Goal: Task Accomplishment & Management: Use online tool/utility

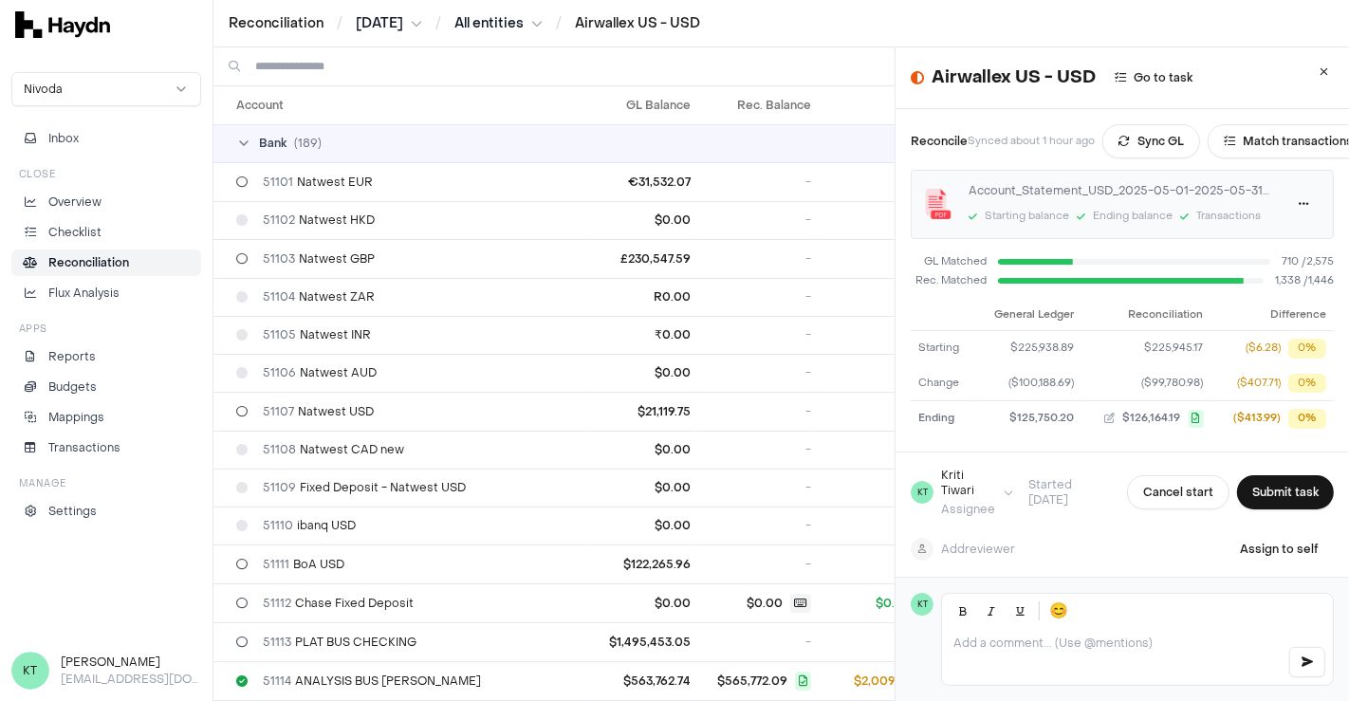
scroll to position [2752, 0]
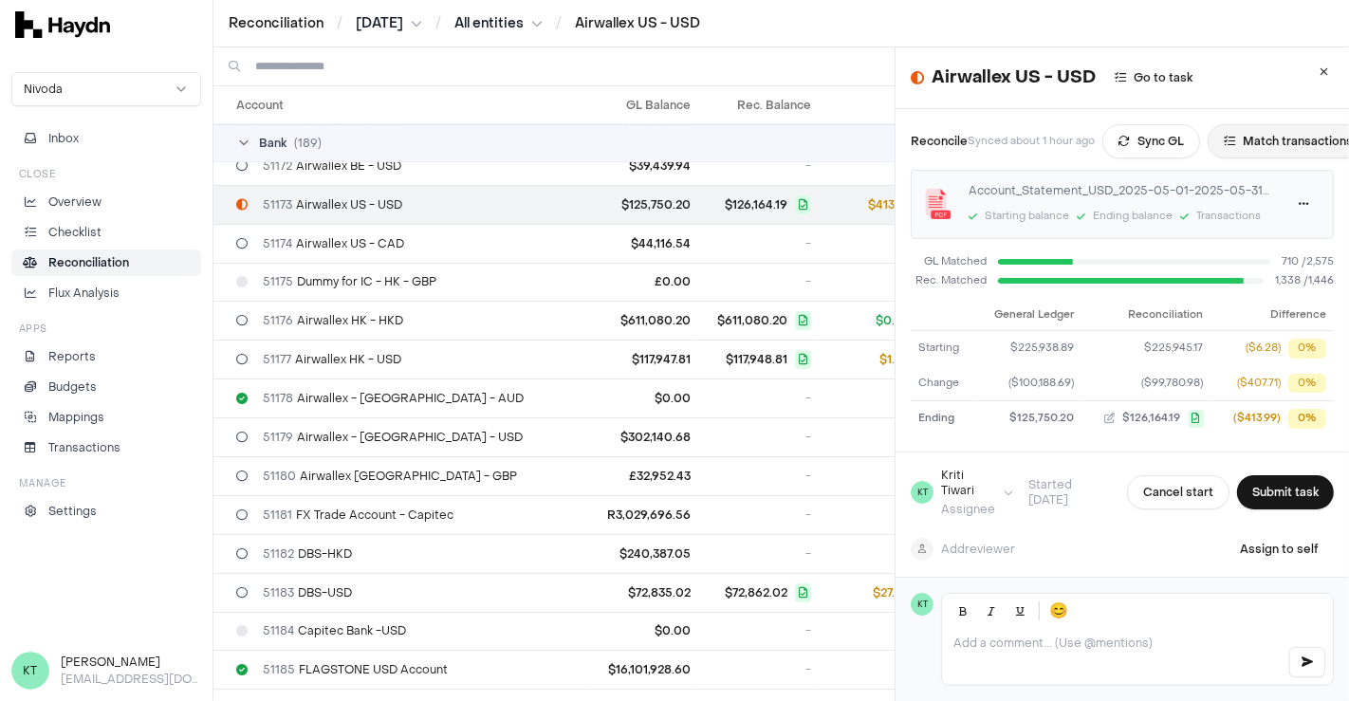
click at [1274, 154] on button "Match transactions" at bounding box center [1288, 141] width 161 height 34
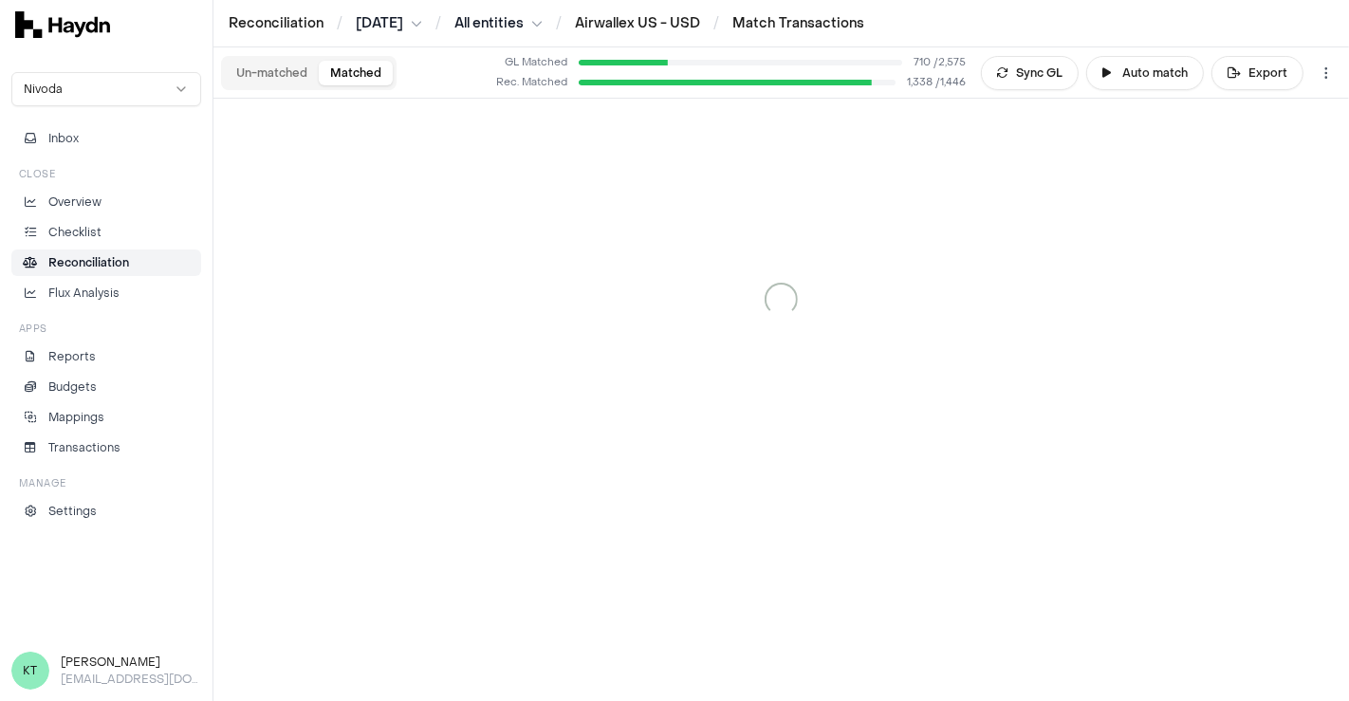
click at [346, 76] on button "Matched" at bounding box center [356, 73] width 74 height 25
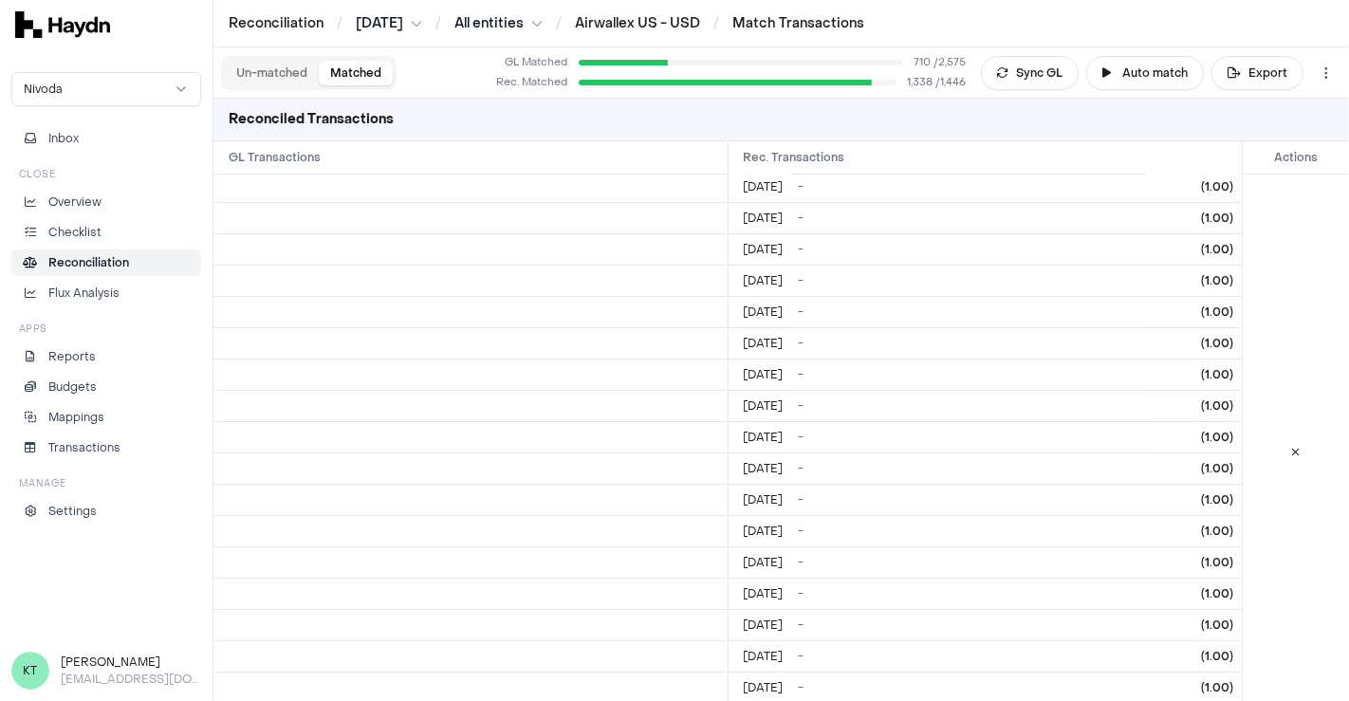
scroll to position [1903, 0]
click at [1292, 445] on icon at bounding box center [1296, 450] width 9 height 11
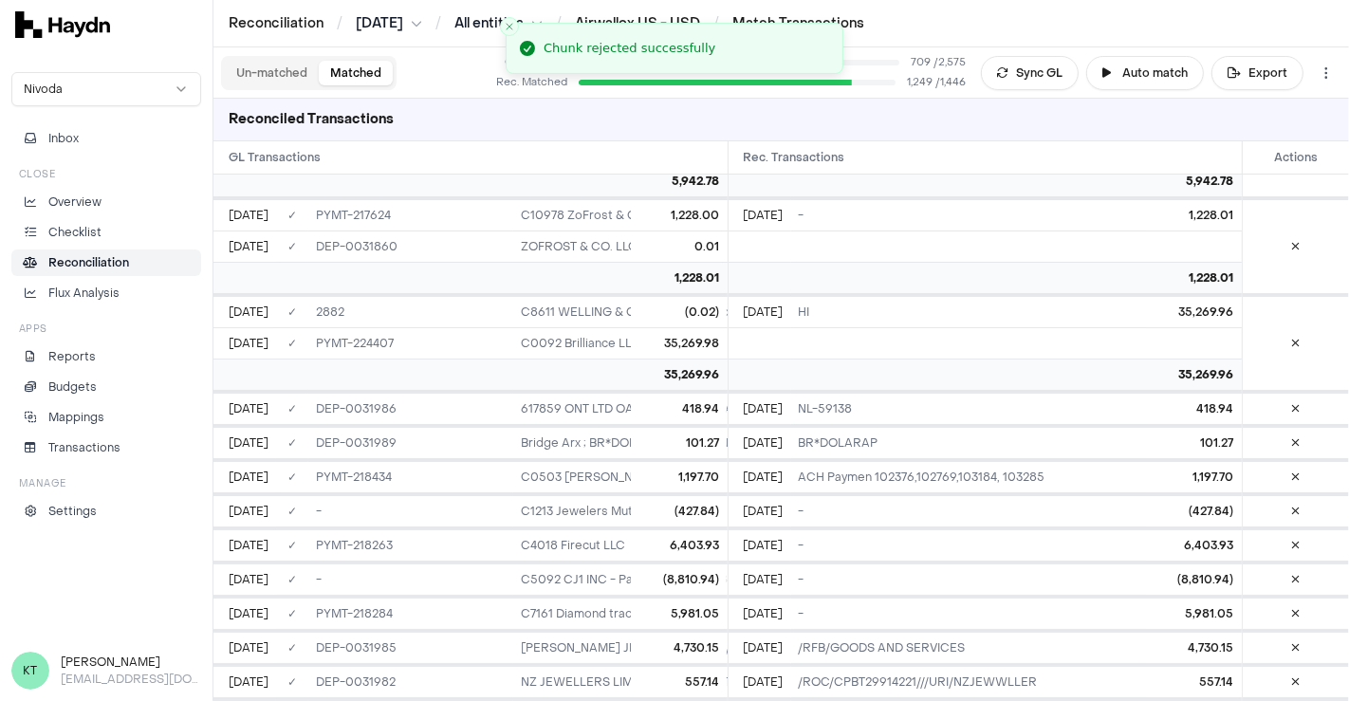
scroll to position [251, 0]
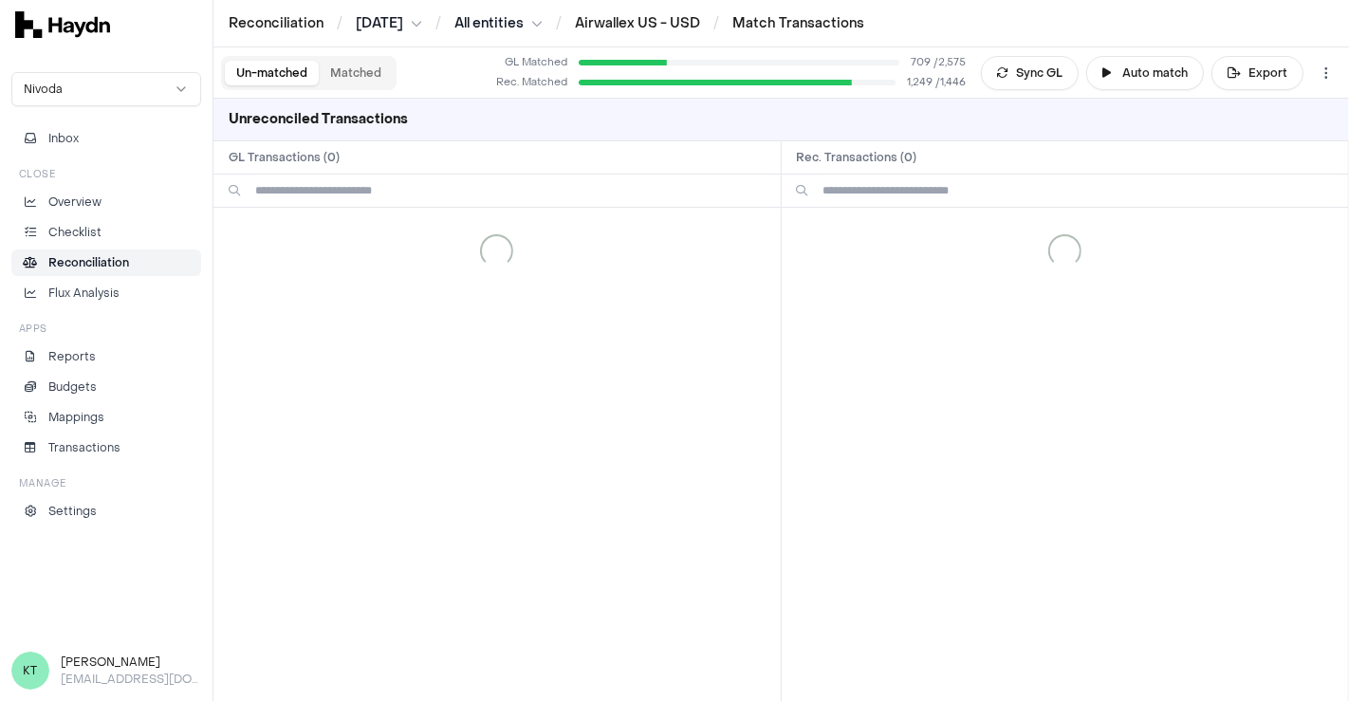
click at [267, 67] on button "Un-matched" at bounding box center [272, 73] width 94 height 25
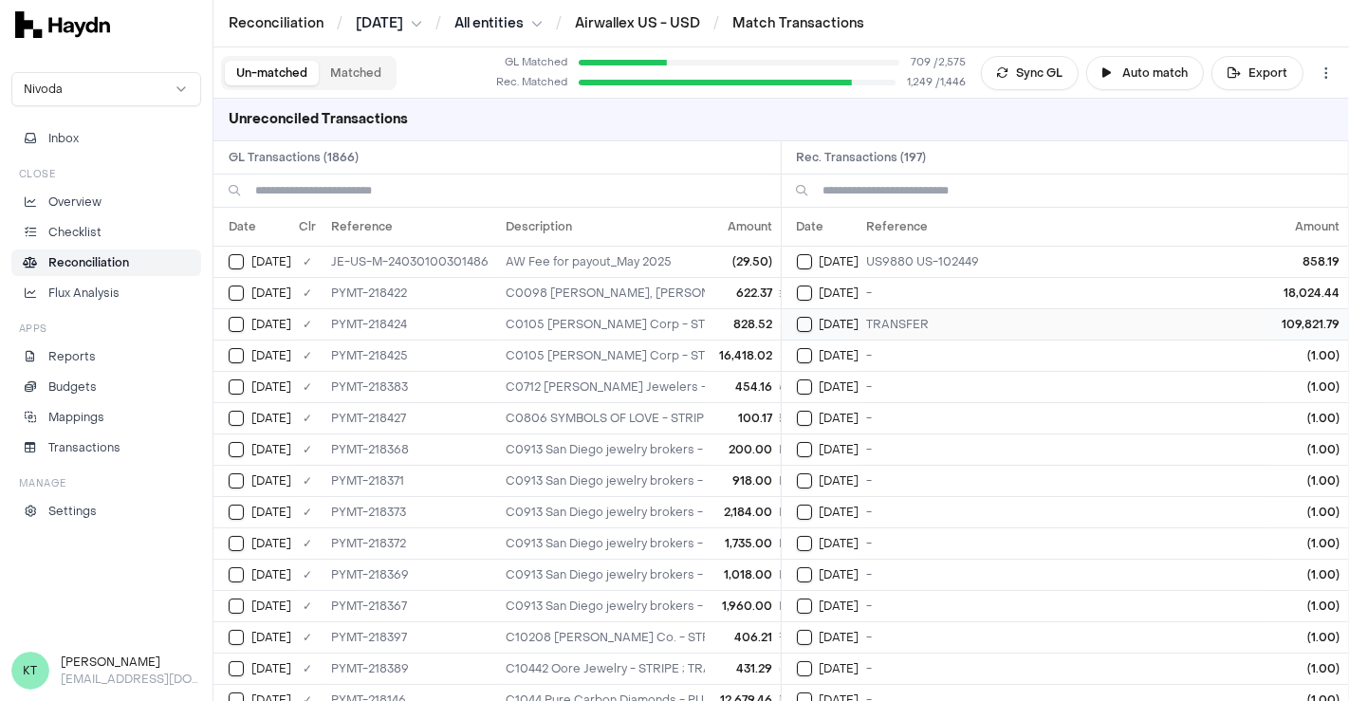
click at [809, 323] on button "Select reconciliation transaction 46783" at bounding box center [804, 324] width 15 height 15
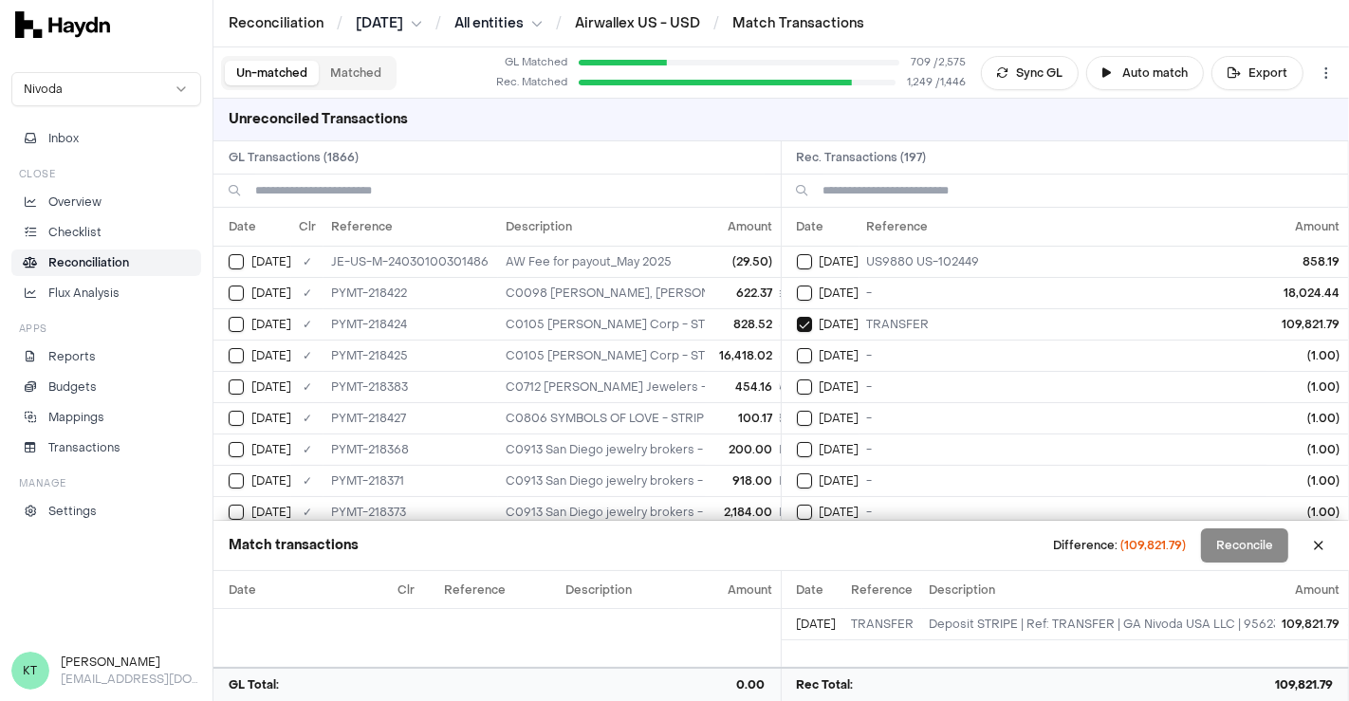
click at [431, 188] on input at bounding box center [510, 191] width 511 height 32
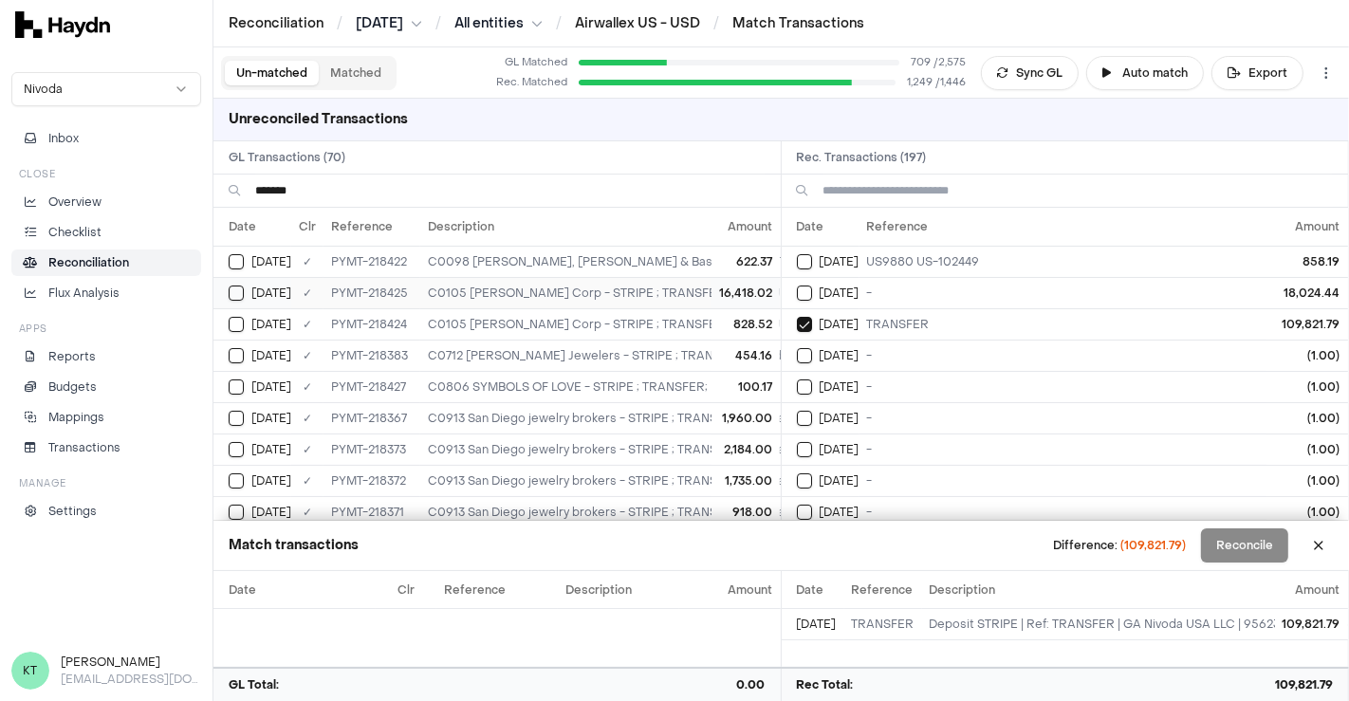
type input "*******"
click at [234, 287] on button "Select GL transaction 8195937" at bounding box center [236, 293] width 15 height 15
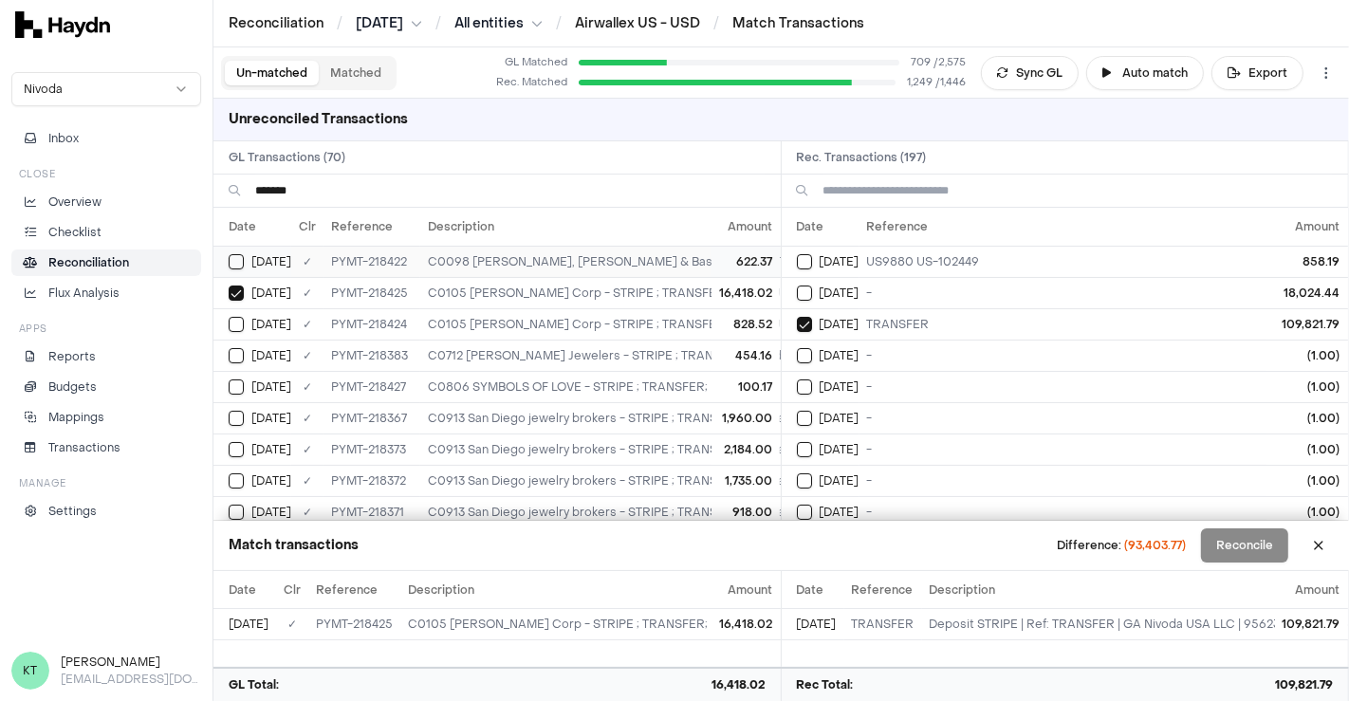
click at [234, 248] on td "[DATE]" at bounding box center [253, 261] width 78 height 31
click at [235, 329] on td "[DATE]" at bounding box center [253, 323] width 78 height 31
click at [235, 352] on button "Select GL transaction 8195900" at bounding box center [236, 355] width 15 height 15
click at [236, 396] on td "[DATE]" at bounding box center [253, 386] width 78 height 31
click at [236, 423] on td "[DATE]" at bounding box center [253, 417] width 78 height 31
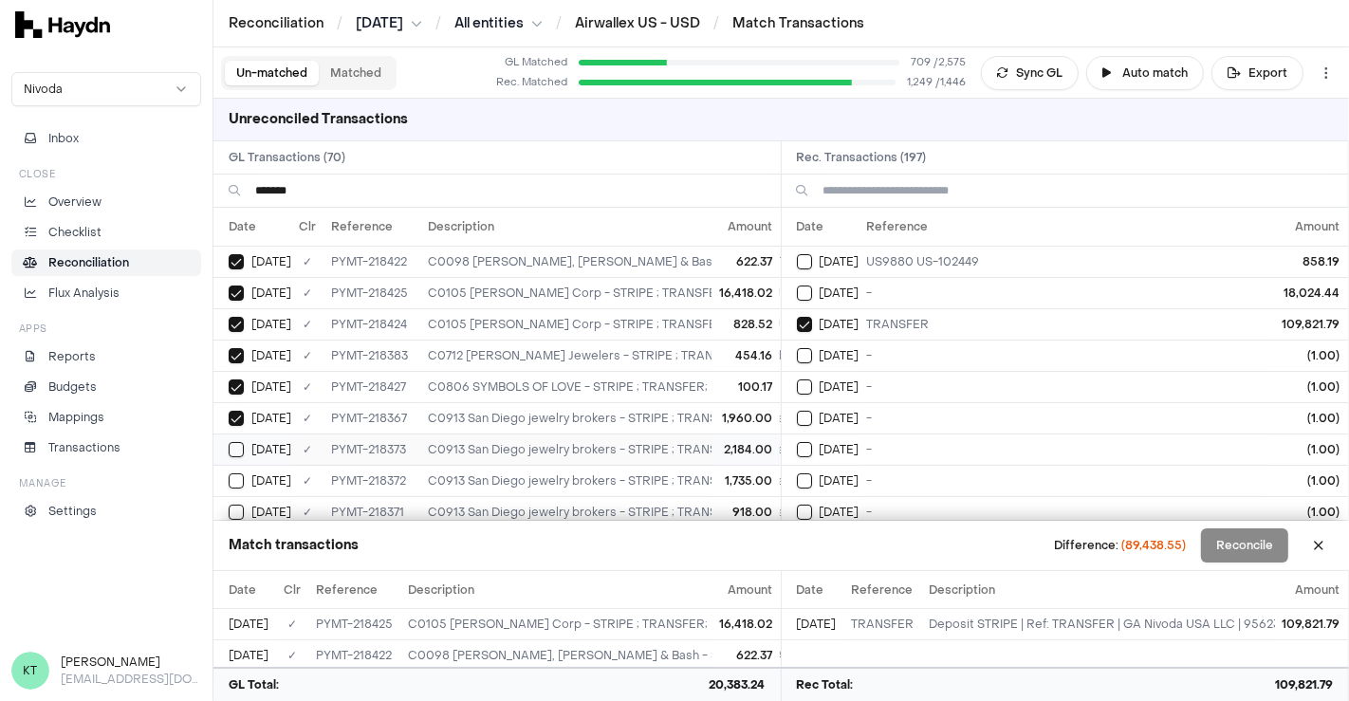
click at [236, 443] on button "Select GL transaction 8195890" at bounding box center [236, 449] width 15 height 15
click at [236, 475] on button "Select GL transaction 8195889" at bounding box center [236, 481] width 15 height 15
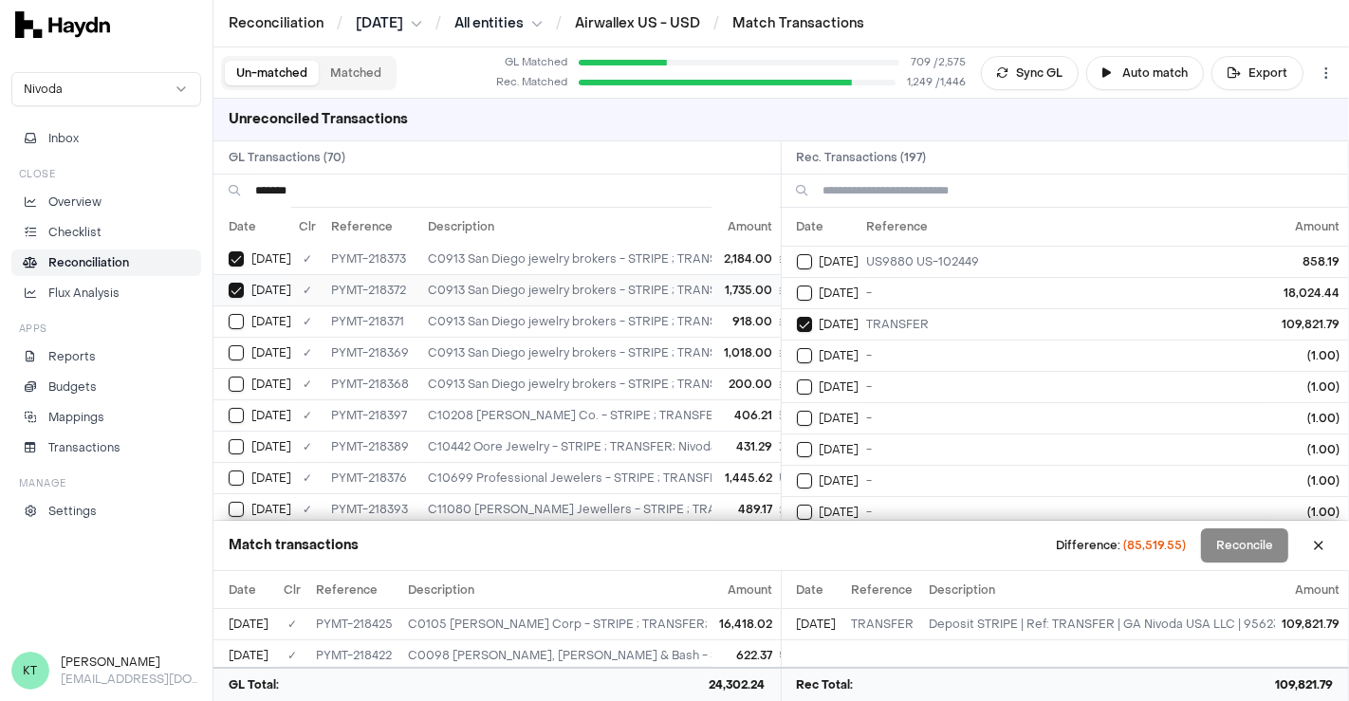
scroll to position [202, 0]
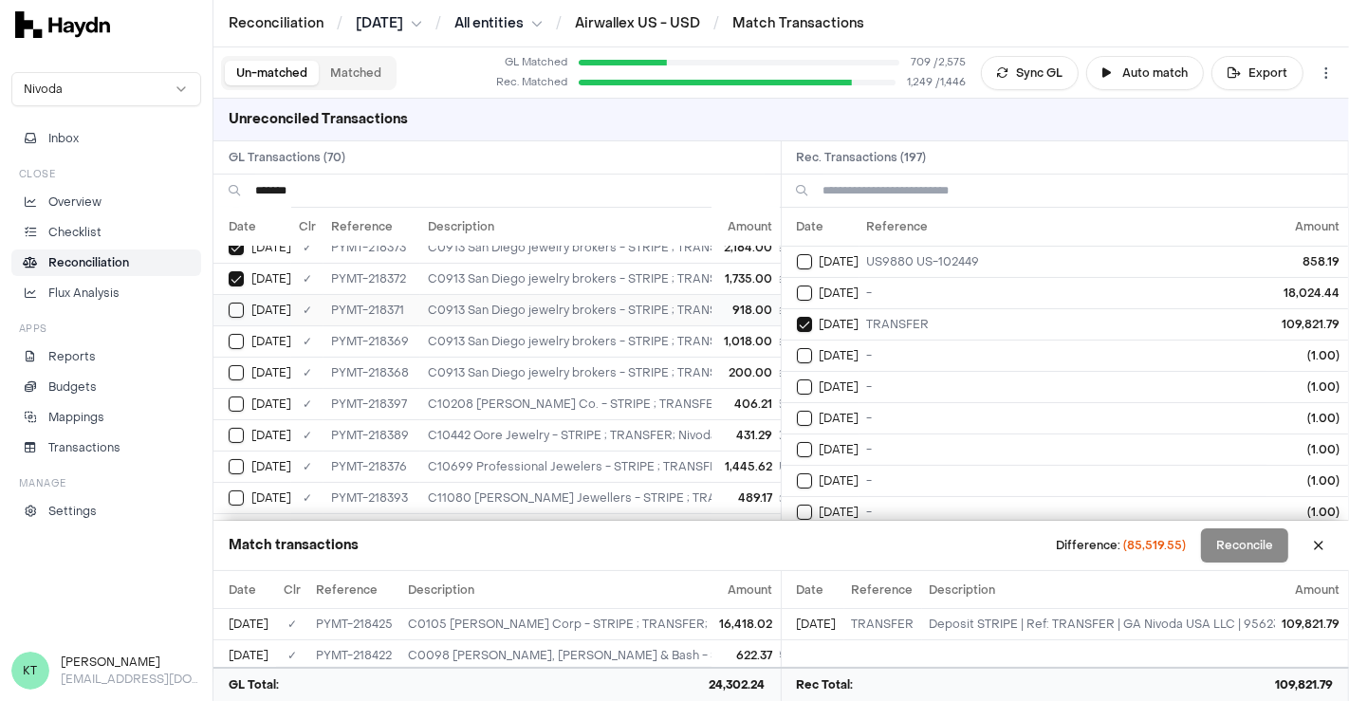
click at [234, 308] on button "Select GL transaction 8195888" at bounding box center [236, 310] width 15 height 15
click at [235, 334] on button "Select GL transaction 8195886" at bounding box center [236, 341] width 15 height 15
click at [236, 357] on td "[DATE]" at bounding box center [253, 372] width 78 height 31
type button "on"
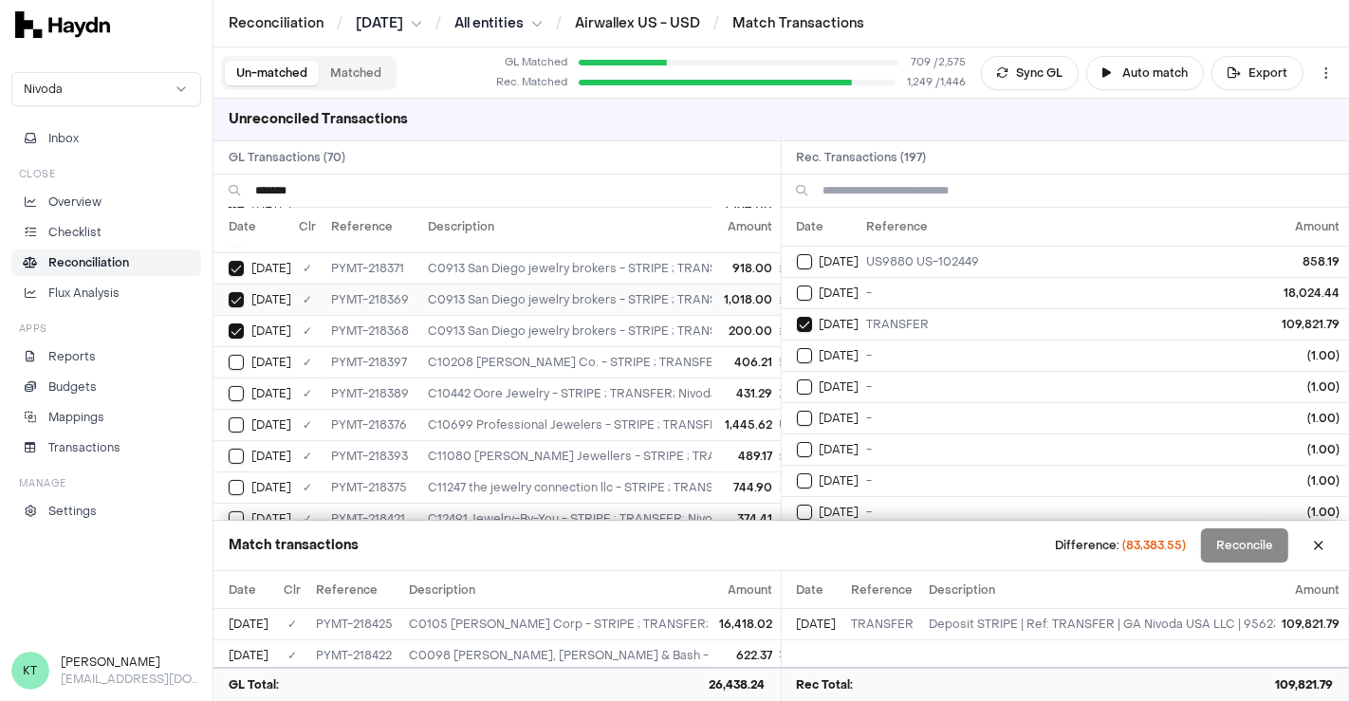
click at [229, 324] on button "Select GL transaction 8195885" at bounding box center [236, 331] width 15 height 15
click at [229, 324] on button "on" at bounding box center [236, 331] width 15 height 15
click at [229, 324] on button "Select GL transaction 8195885" at bounding box center [236, 331] width 15 height 15
click at [229, 324] on button "on" at bounding box center [236, 331] width 15 height 15
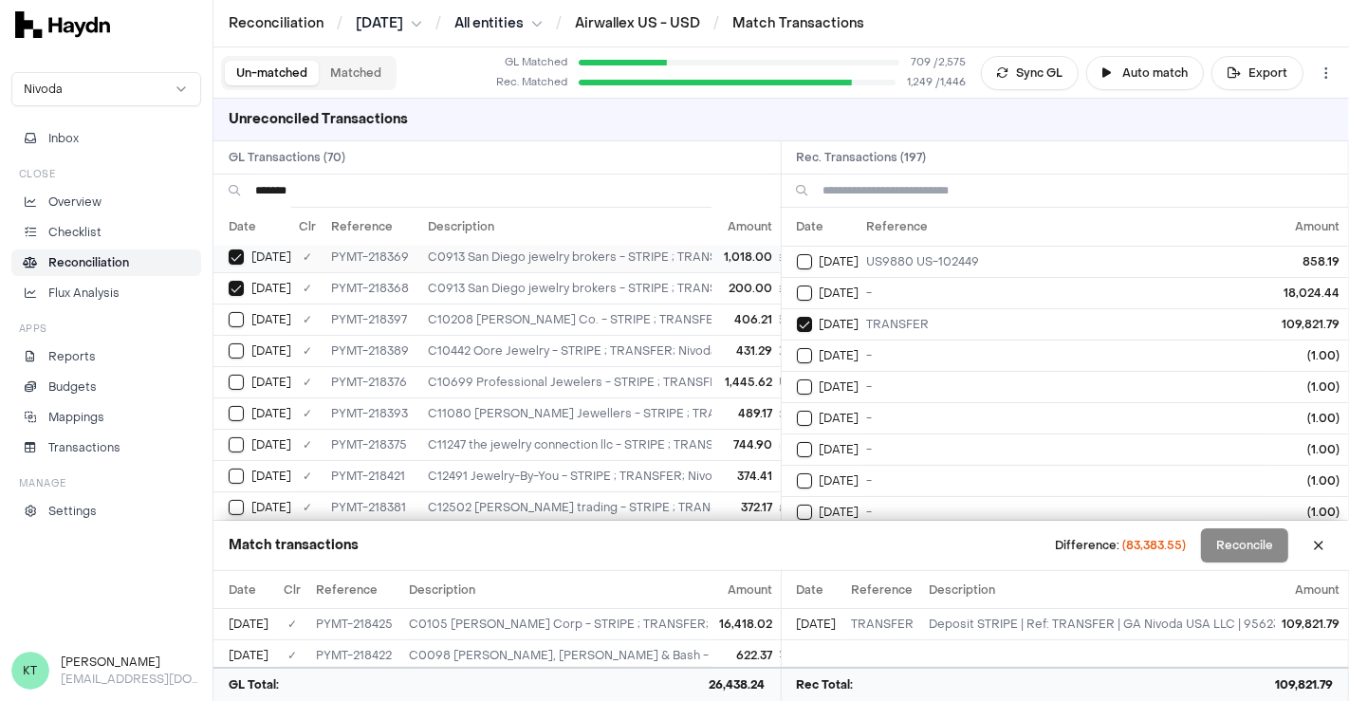
type button "on"
click at [229, 375] on button "on" at bounding box center [236, 382] width 15 height 15
click at [229, 375] on button "Select GL transaction 8195893" at bounding box center [236, 382] width 15 height 15
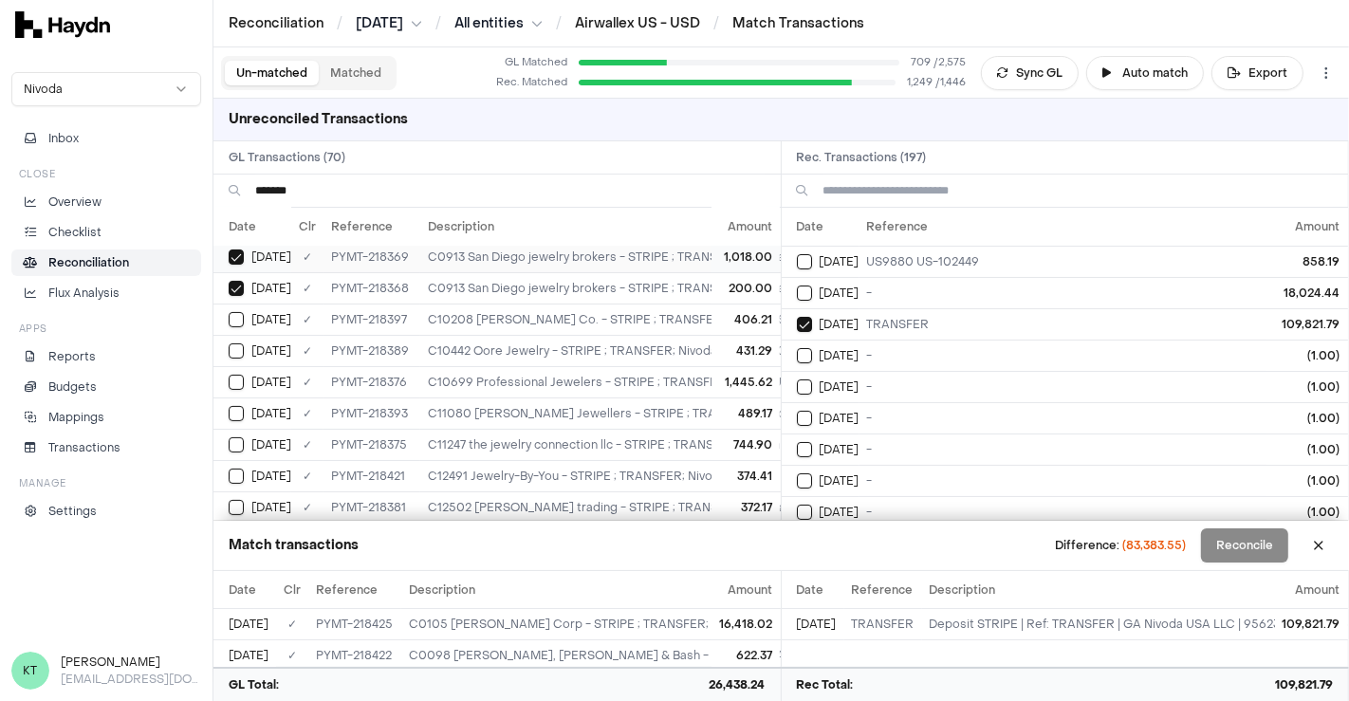
click at [229, 375] on button "on" at bounding box center [236, 382] width 15 height 15
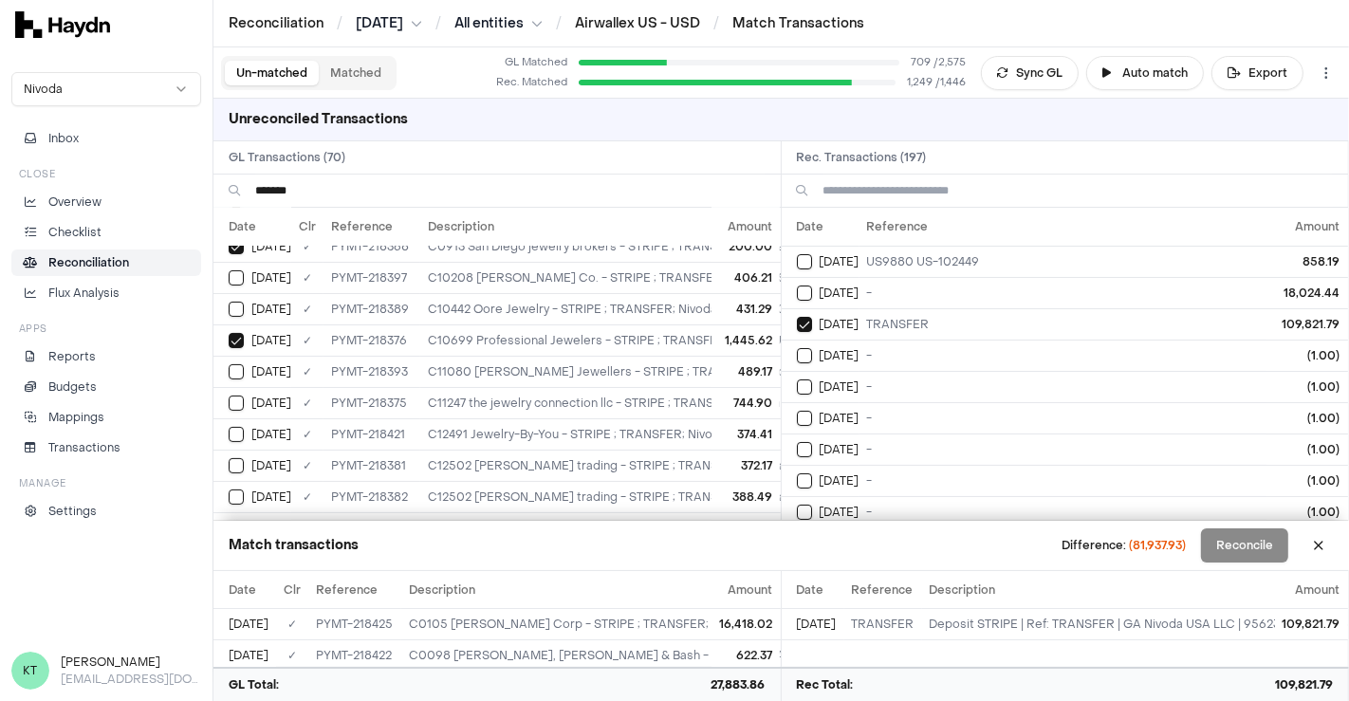
click at [229, 333] on button "Select GL transaction 8195893" at bounding box center [236, 340] width 15 height 15
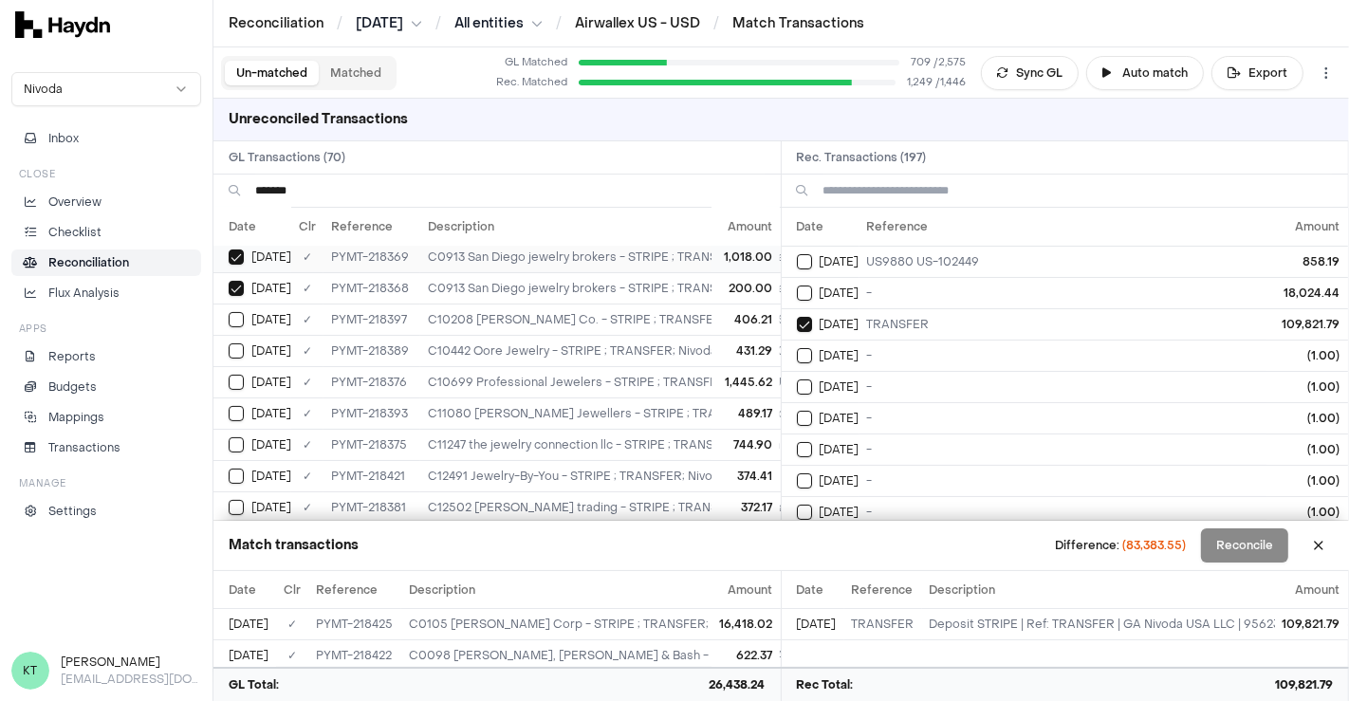
click at [229, 375] on button "on" at bounding box center [236, 382] width 15 height 15
click at [229, 375] on button "Select GL transaction 8195893" at bounding box center [236, 382] width 15 height 15
click at [229, 375] on button "on" at bounding box center [236, 382] width 15 height 15
click at [229, 375] on button "Select GL transaction 8195893" at bounding box center [236, 382] width 15 height 15
type button "on"
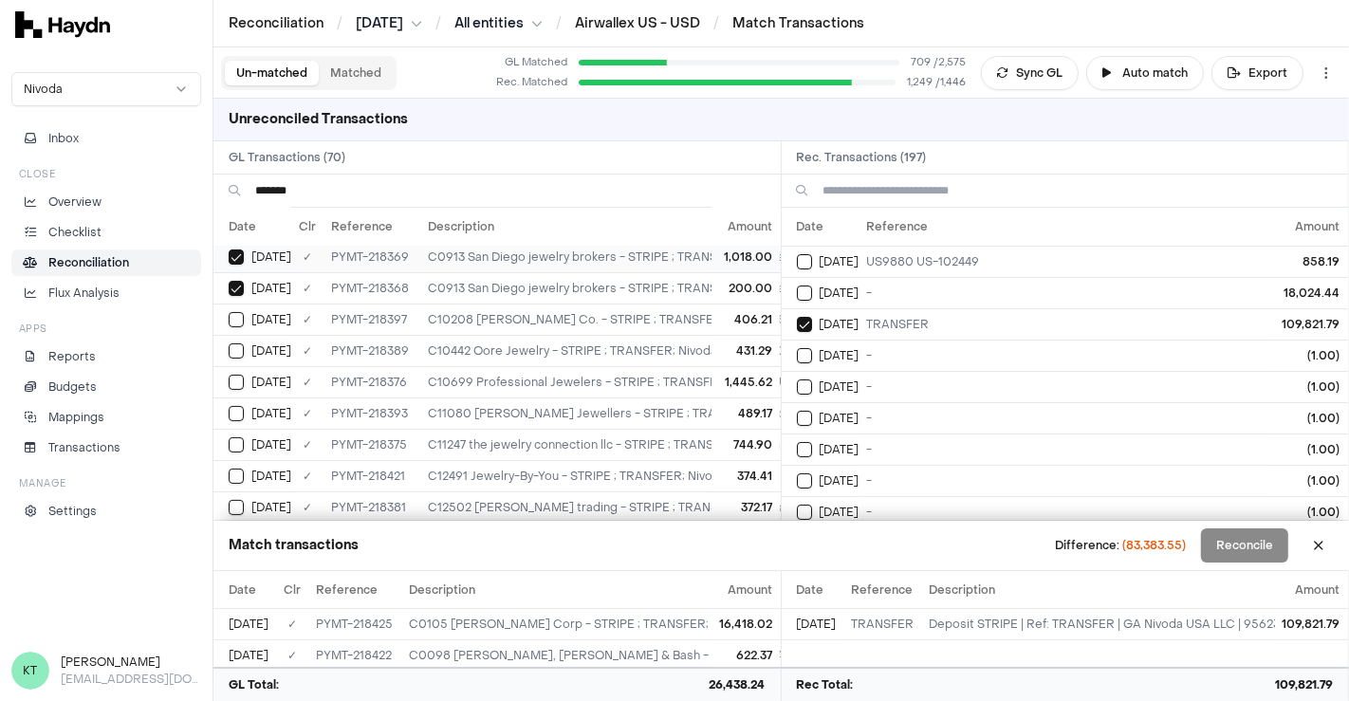
click at [229, 406] on button "on" at bounding box center [236, 413] width 15 height 15
type button "on"
click at [229, 437] on button "on" at bounding box center [236, 444] width 15 height 15
type button "on"
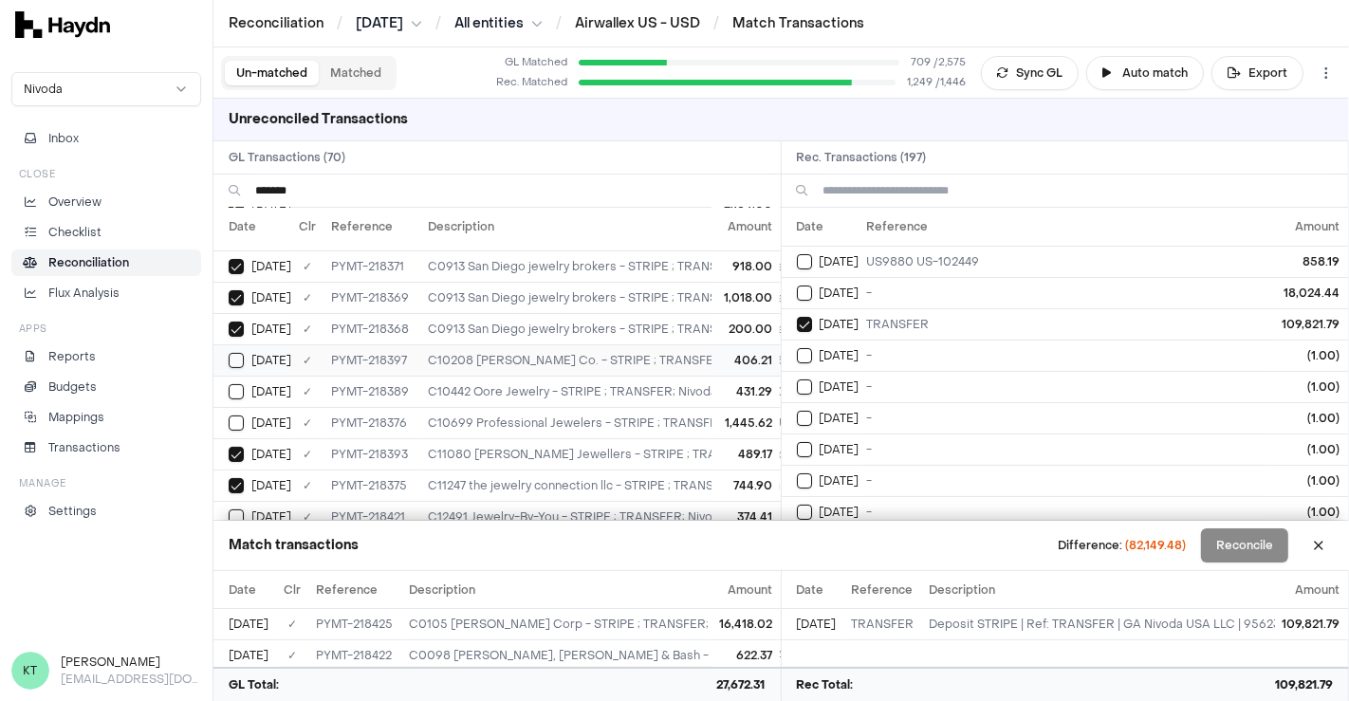
scroll to position [460, 0]
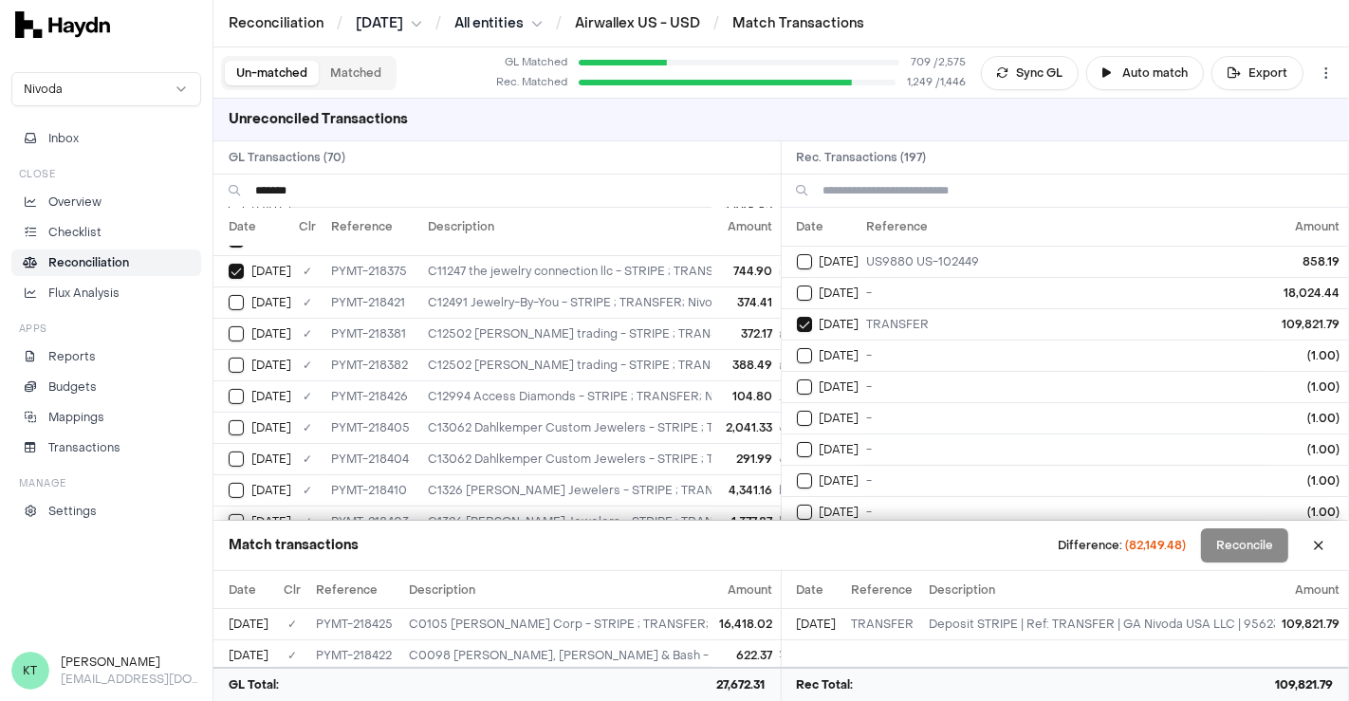
type button "on"
click at [229, 358] on button "on" at bounding box center [236, 365] width 15 height 15
type button "on"
click at [229, 420] on button "on" at bounding box center [236, 427] width 15 height 15
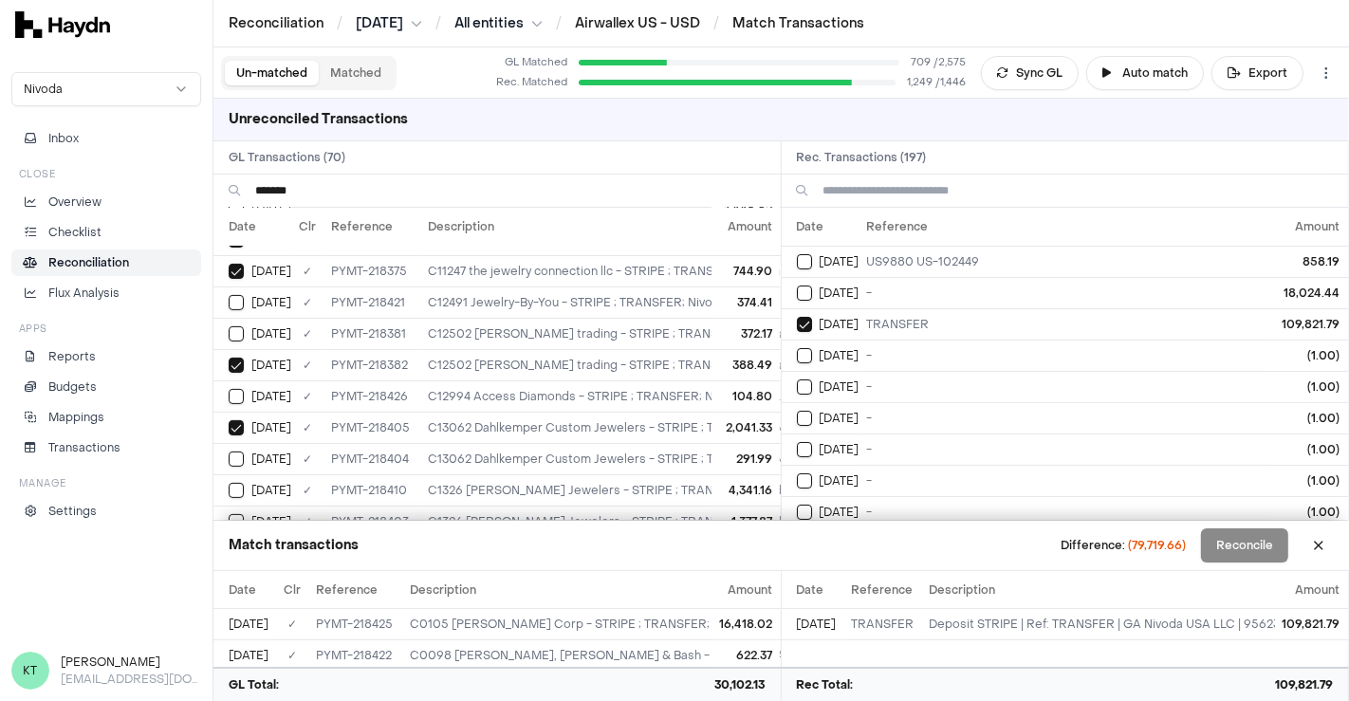
type button "on"
click at [229, 452] on button "on" at bounding box center [236, 459] width 15 height 15
type button "on"
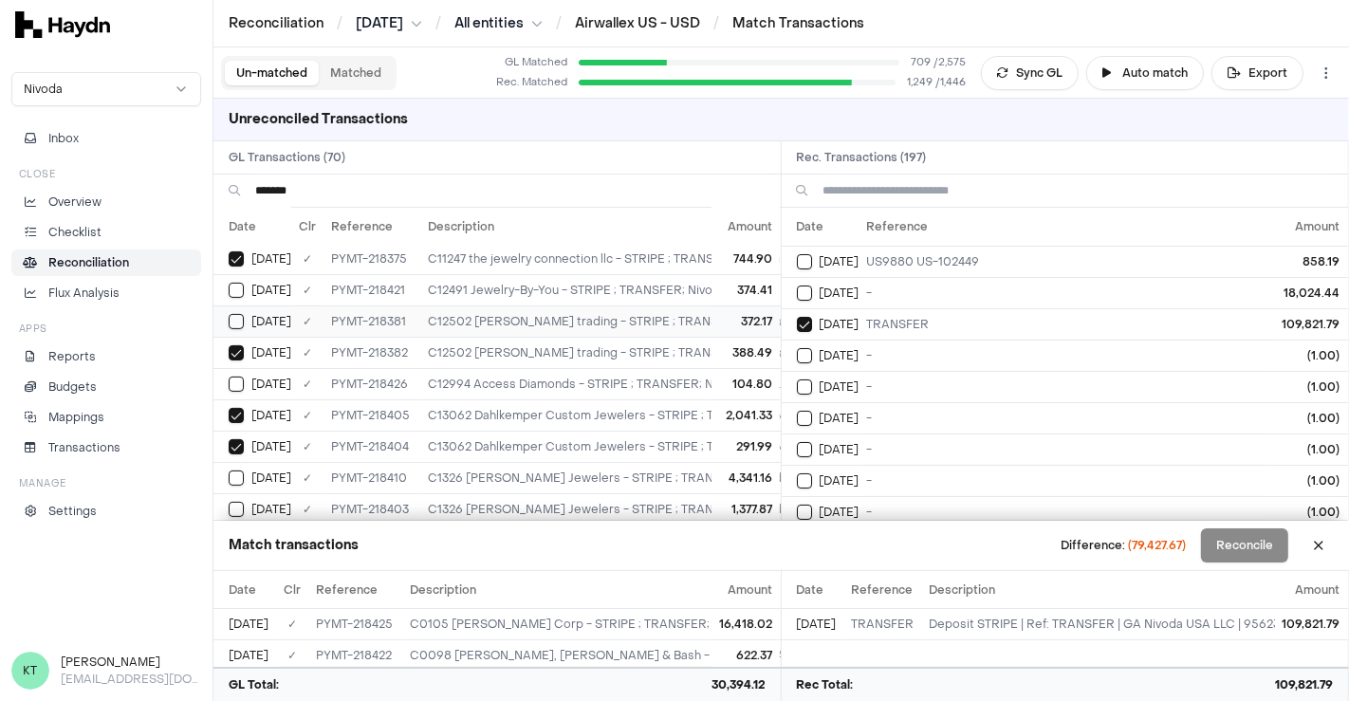
click at [232, 315] on button "on" at bounding box center [236, 321] width 15 height 15
click at [235, 286] on button "on" at bounding box center [236, 290] width 15 height 15
click at [242, 377] on button "on" at bounding box center [236, 384] width 15 height 15
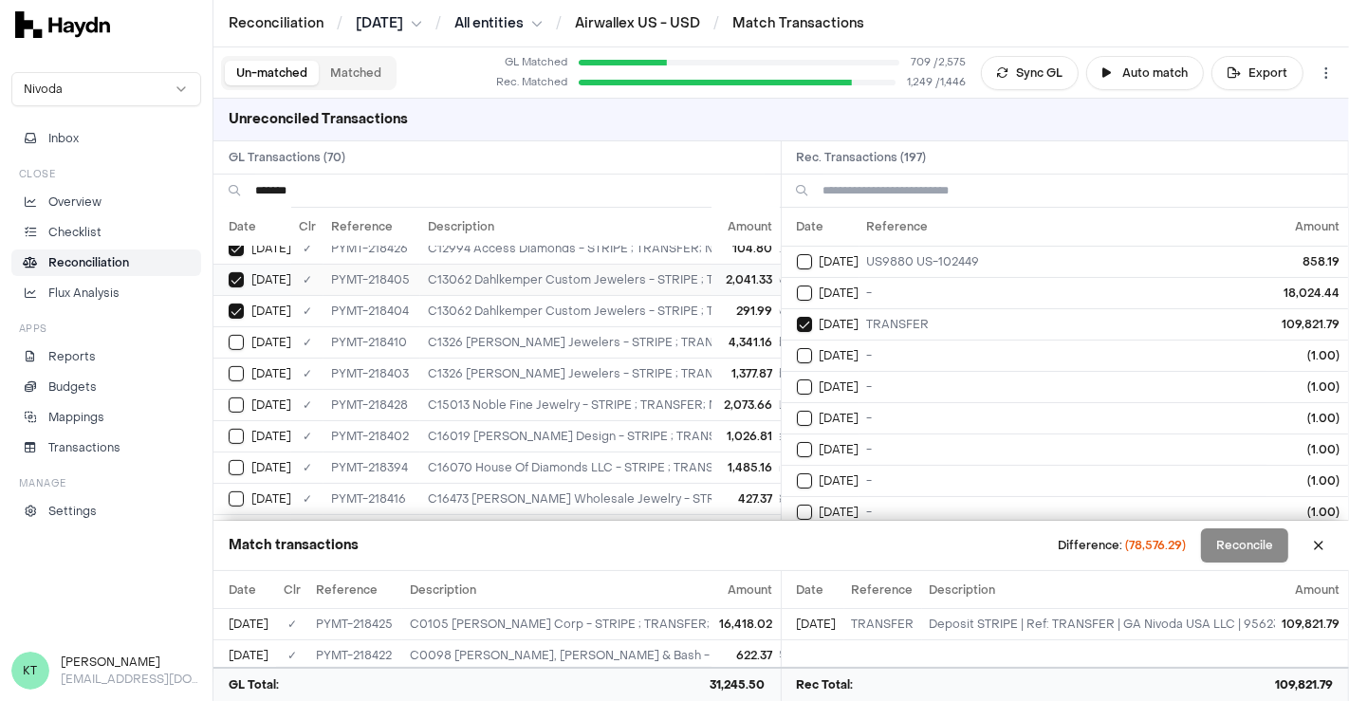
scroll to position [609, 0]
click at [273, 337] on td "on [DATE]" at bounding box center [253, 340] width 78 height 31
click at [229, 334] on button "Select GL transaction 8195922" at bounding box center [236, 341] width 15 height 15
click at [229, 334] on button "on" at bounding box center [236, 341] width 15 height 15
click at [229, 365] on button "on" at bounding box center [236, 372] width 15 height 15
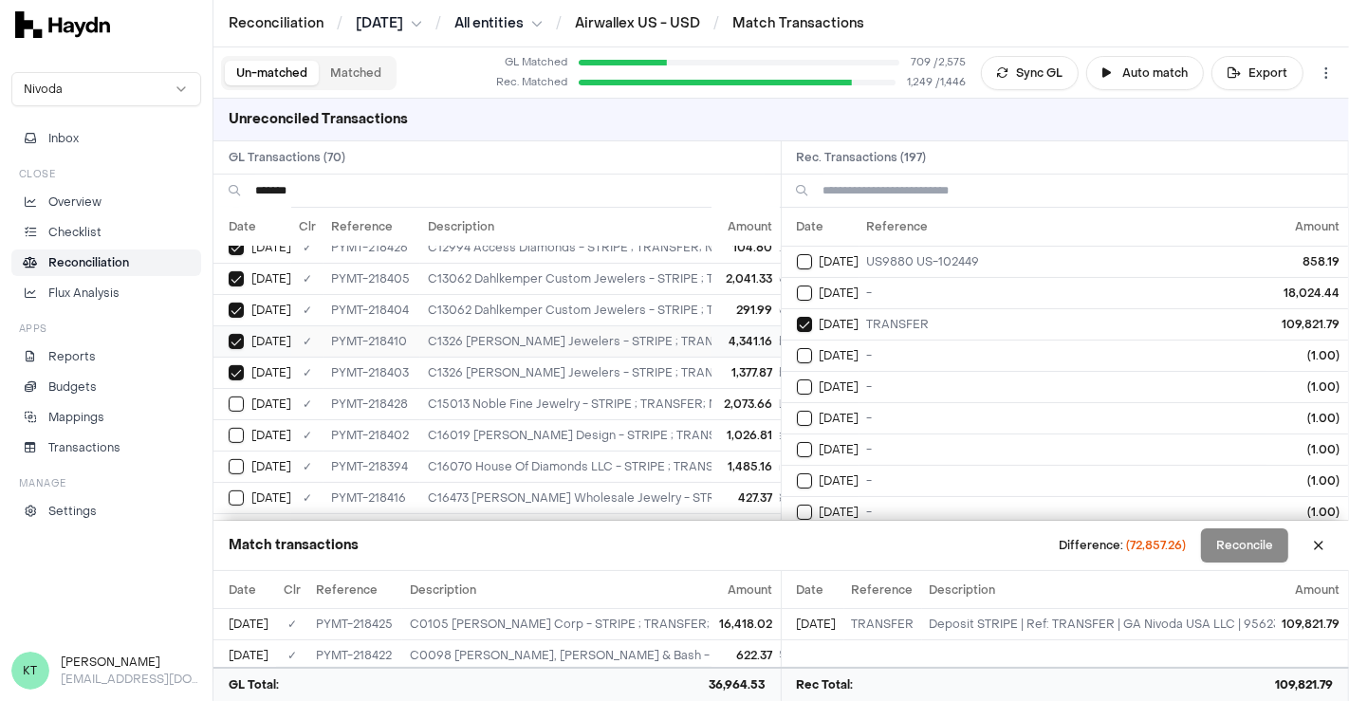
type button "on"
click at [229, 397] on button "on" at bounding box center [236, 404] width 15 height 15
type button "on"
click at [229, 428] on button "on" at bounding box center [236, 435] width 15 height 15
type button "on"
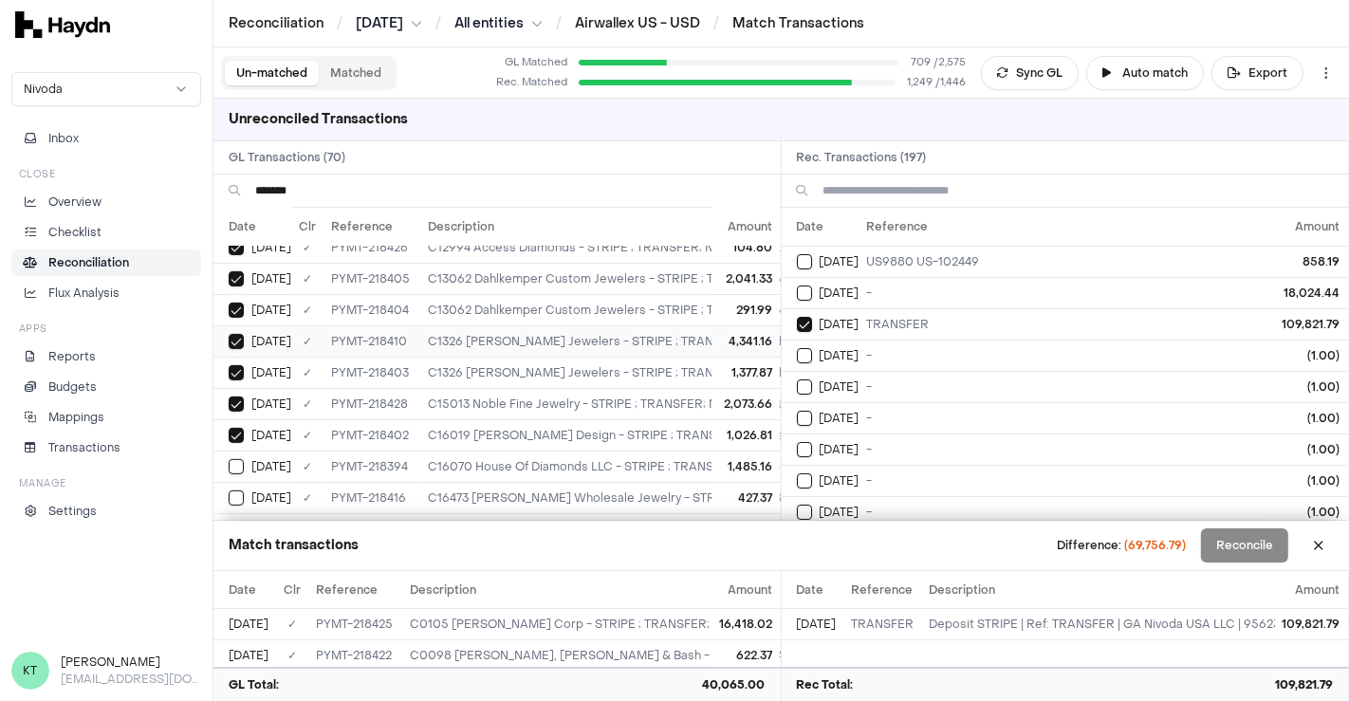
click at [229, 459] on button "on" at bounding box center [236, 466] width 15 height 15
type button "on"
click at [229, 491] on button "on" at bounding box center [236, 498] width 15 height 15
